Goal: Task Accomplishment & Management: Complete application form

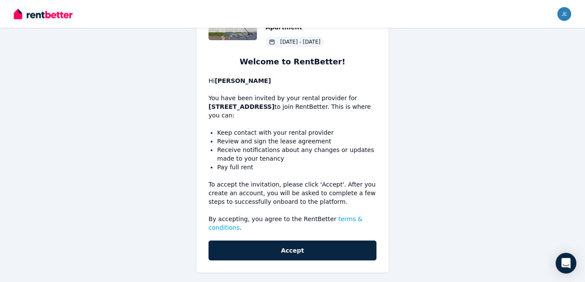
scroll to position [68, 0]
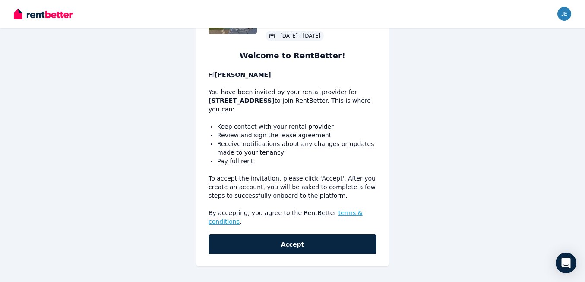
click at [346, 214] on link "terms & conditions" at bounding box center [286, 217] width 154 height 16
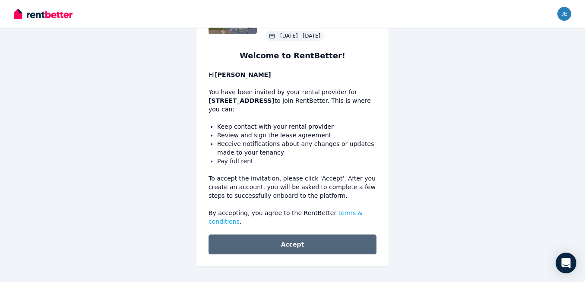
click at [312, 247] on button "Accept" at bounding box center [293, 244] width 168 height 20
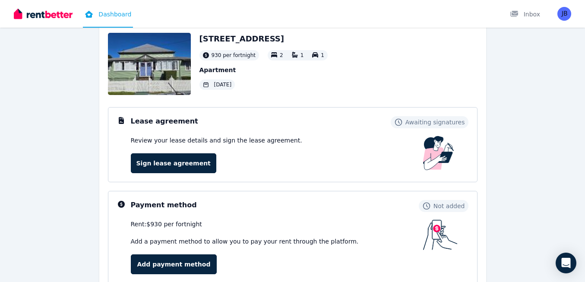
scroll to position [59, 0]
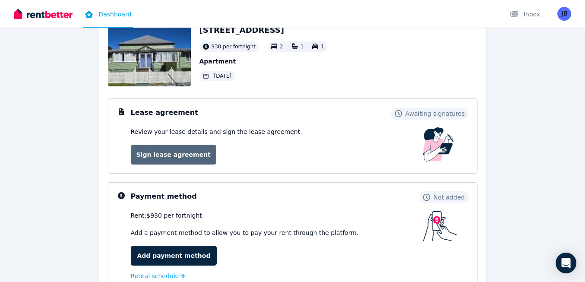
click at [168, 157] on link "Sign lease agreement" at bounding box center [173, 155] width 85 height 20
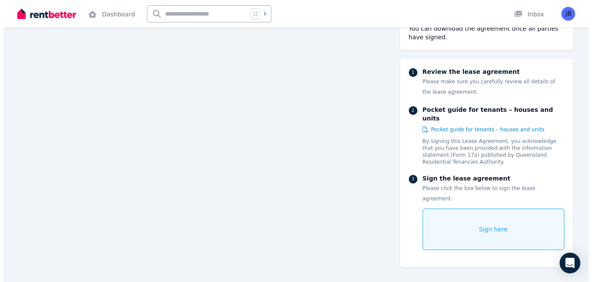
scroll to position [6009, 0]
click at [488, 225] on span "Sign here" at bounding box center [489, 229] width 29 height 9
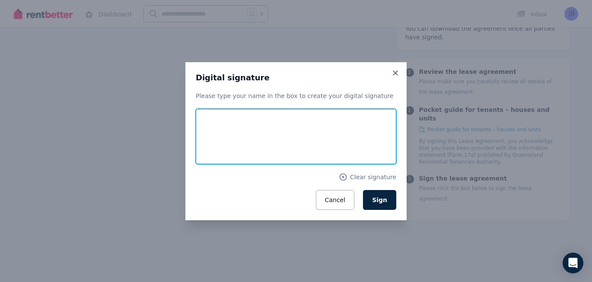
click at [252, 132] on input "text" at bounding box center [296, 136] width 200 height 55
drag, startPoint x: 265, startPoint y: 142, endPoint x: 218, endPoint y: 141, distance: 47.1
click at [218, 141] on input "**********" at bounding box center [296, 136] width 200 height 55
click at [231, 140] on input "**********" at bounding box center [296, 136] width 200 height 55
type input "**********"
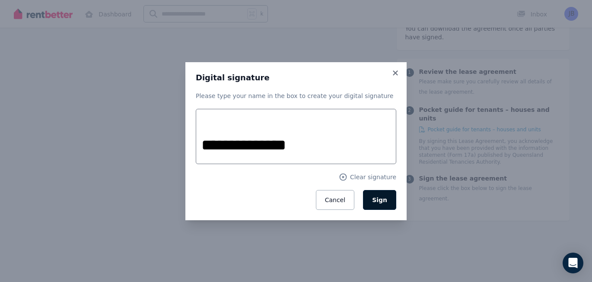
click at [383, 199] on span "Sign" at bounding box center [379, 199] width 15 height 7
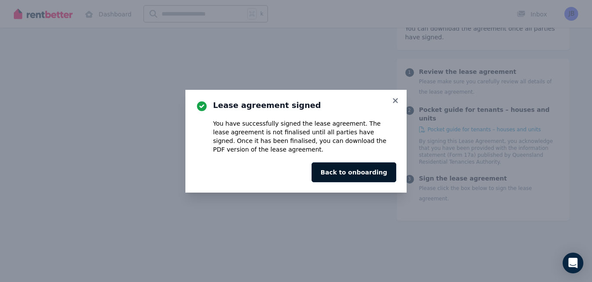
click at [364, 172] on button "Back to onboarding" at bounding box center [353, 172] width 85 height 20
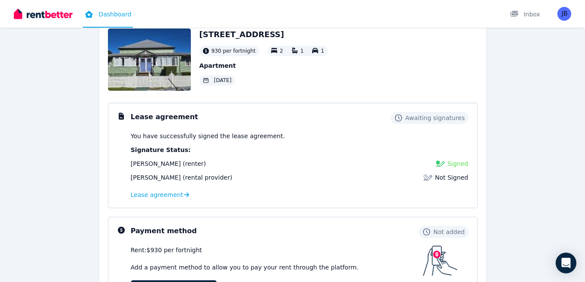
scroll to position [55, 0]
click at [174, 195] on span "Lease agreement" at bounding box center [157, 194] width 53 height 9
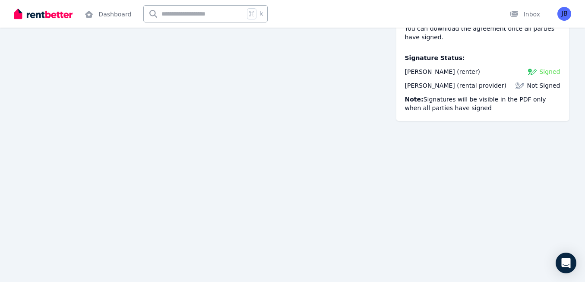
scroll to position [6102, 0]
